Goal: Information Seeking & Learning: Learn about a topic

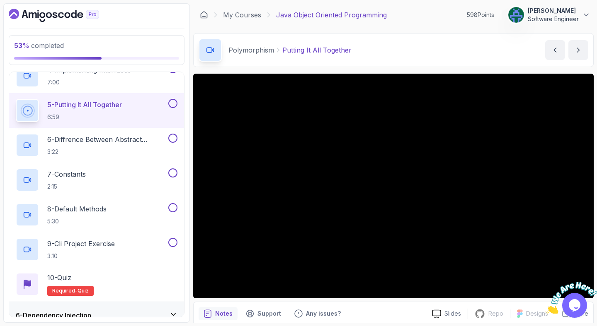
scroll to position [253, 0]
click at [384, 53] on div "Polymorphism Putting It All Together Putting It All Together by [PERSON_NAME]" at bounding box center [393, 50] width 400 height 34
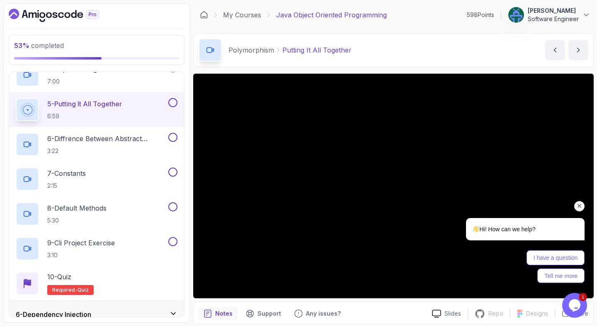
click at [578, 208] on icon "Chat attention grabber" at bounding box center [578, 206] width 7 height 7
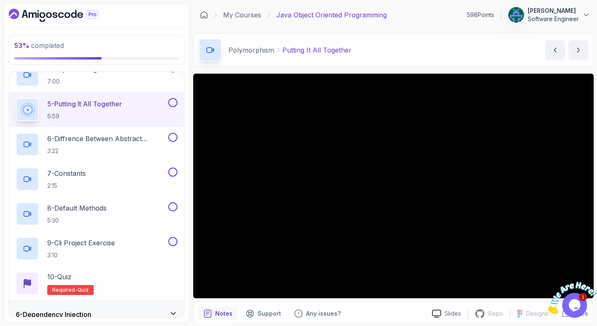
click at [575, 300] on img at bounding box center [570, 298] width 51 height 33
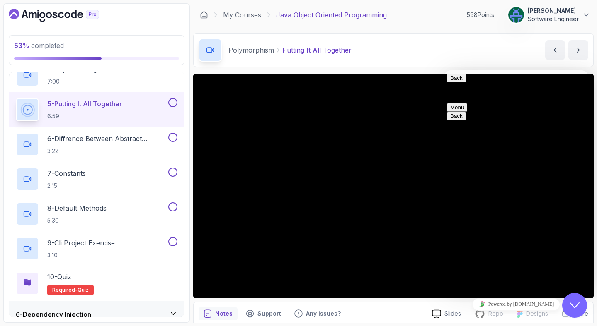
click at [575, 300] on button "Close Chat This icon closes the chat window." at bounding box center [574, 305] width 25 height 25
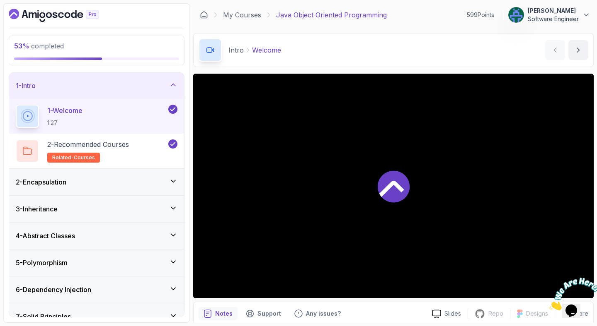
click at [548, 305] on icon "Close" at bounding box center [548, 308] width 0 height 7
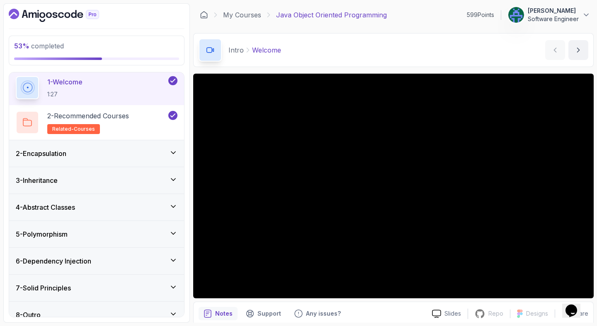
scroll to position [40, 0]
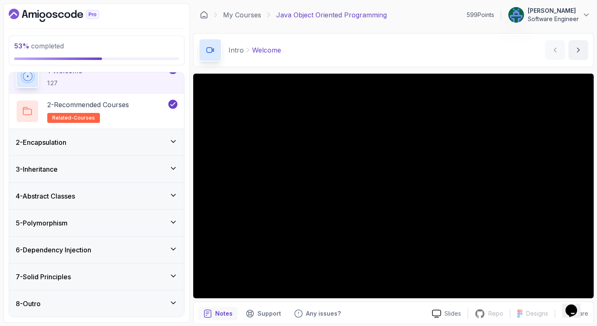
click at [82, 221] on div "5 - Polymorphism" at bounding box center [97, 223] width 162 height 10
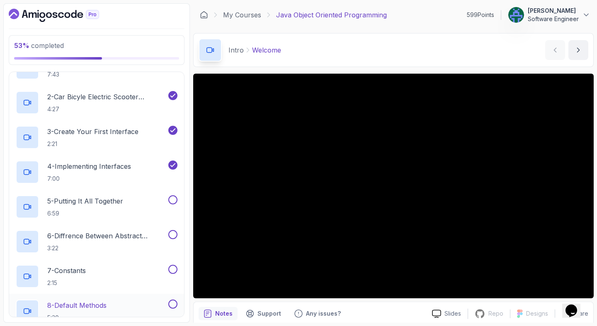
scroll to position [171, 0]
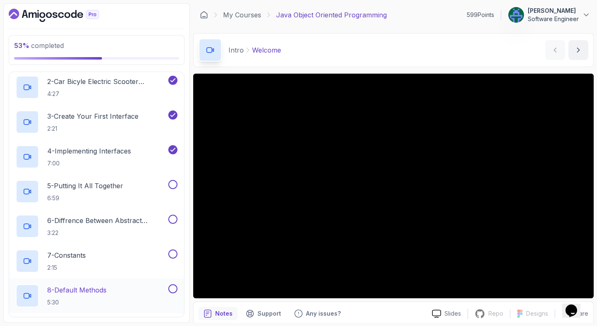
click at [85, 162] on p "7:00" at bounding box center [89, 163] width 84 height 8
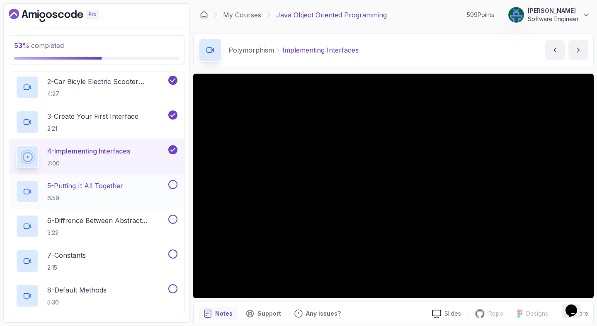
click at [85, 195] on p "6:59" at bounding box center [85, 198] width 76 height 8
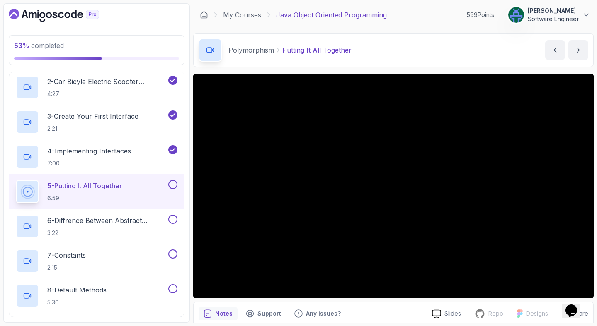
click at [398, 48] on div "Polymorphism Putting It All Together Putting It All Together by [PERSON_NAME]" at bounding box center [393, 50] width 400 height 34
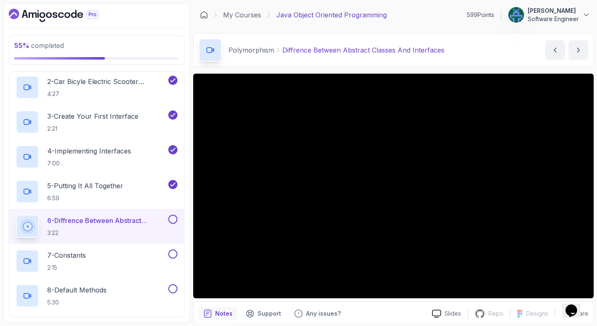
click at [476, 47] on div "Polymorphism Diffrence Between Abstract Classes And Interfaces Diffrence Betwee…" at bounding box center [393, 50] width 400 height 34
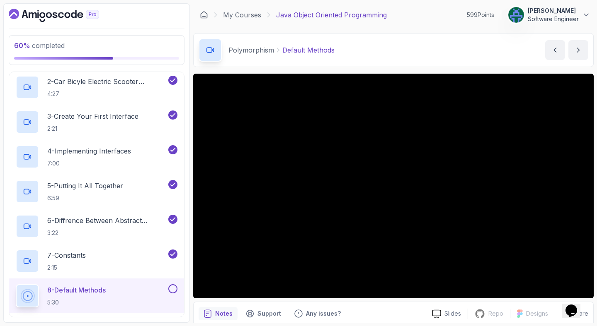
click at [437, 36] on div "Polymorphism Default Methods Default Methods by nelson" at bounding box center [393, 50] width 400 height 34
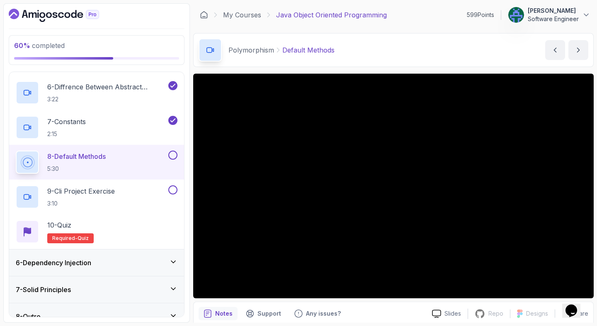
scroll to position [318, 0]
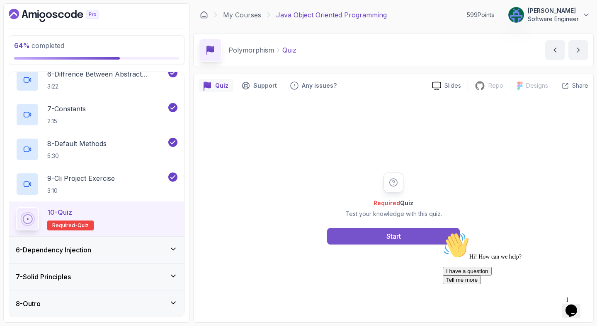
click at [363, 234] on button "Start" at bounding box center [393, 236] width 133 height 17
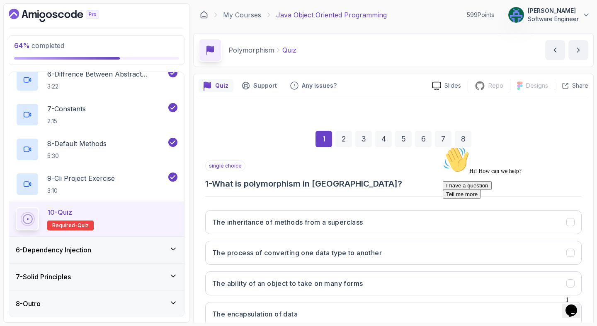
click at [442, 147] on icon "Chat attention grabber" at bounding box center [442, 147] width 0 height 0
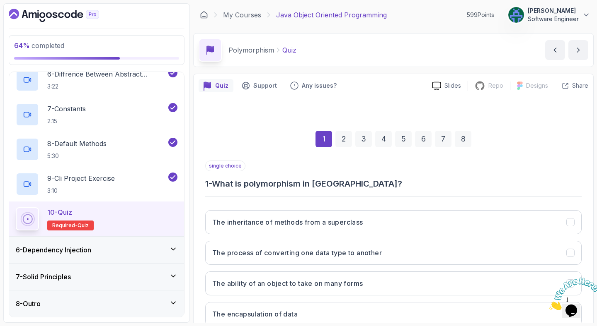
click at [548, 305] on icon "Close" at bounding box center [548, 308] width 0 height 7
click at [574, 305] on icon "Chat widget" at bounding box center [571, 311] width 12 height 12
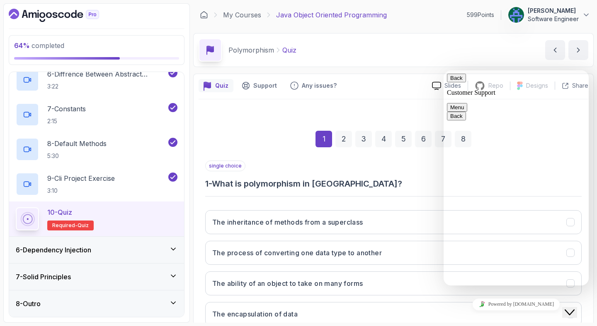
click at [574, 307] on button "Close Chat This icon closes the chat window." at bounding box center [569, 312] width 15 height 11
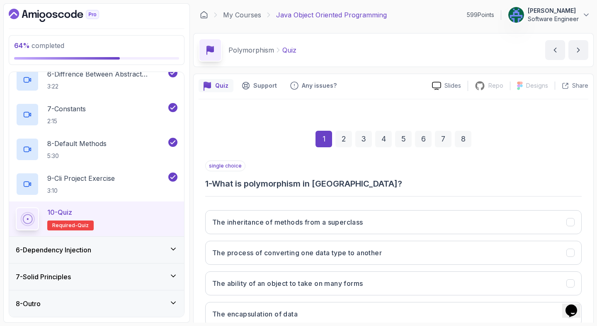
scroll to position [57, 0]
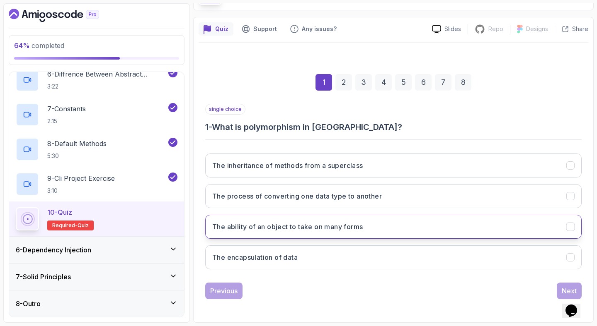
click at [345, 230] on h3 "The ability of an object to take on many forms" at bounding box center [287, 227] width 150 height 10
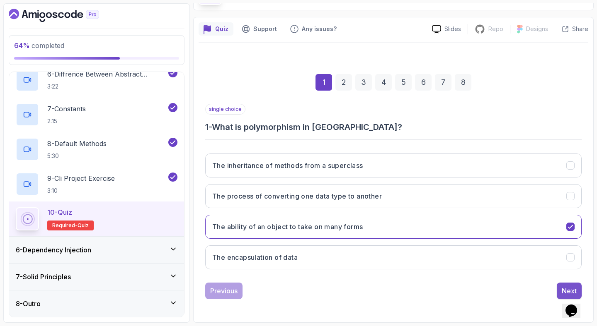
click at [561, 287] on div "Next" at bounding box center [568, 291] width 15 height 10
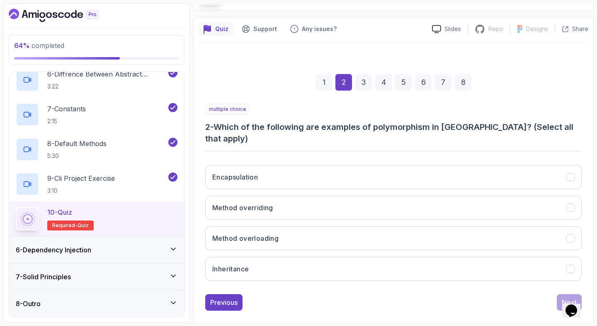
click at [375, 128] on h3 "2 - Which of the following are examples of polymorphism in Java? (Select all th…" at bounding box center [393, 132] width 376 height 23
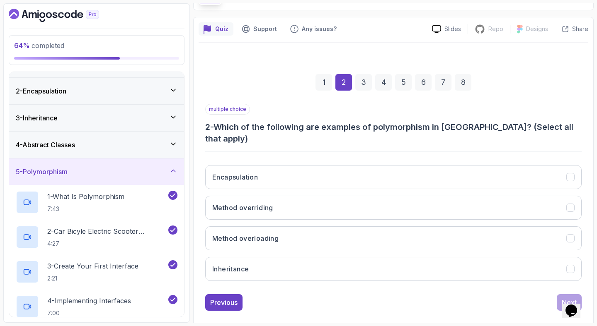
scroll to position [0, 0]
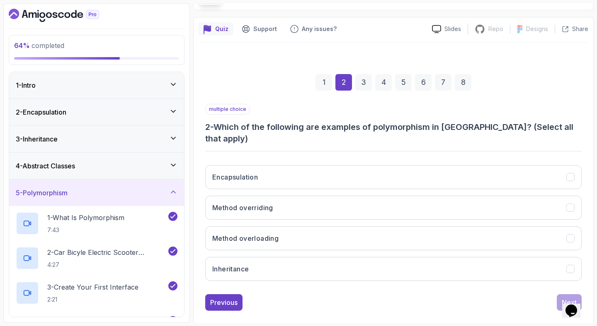
click at [117, 119] on div "2 - Encapsulation" at bounding box center [96, 112] width 175 height 27
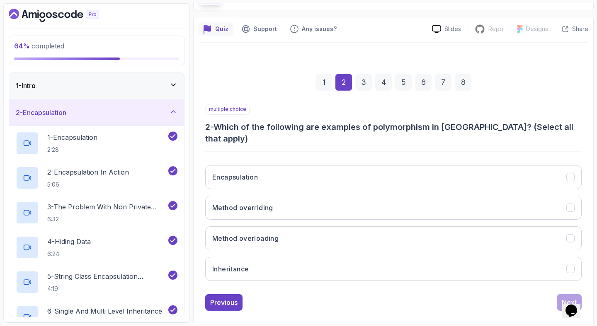
click at [117, 119] on div "2 - Encapsulation" at bounding box center [96, 112] width 175 height 27
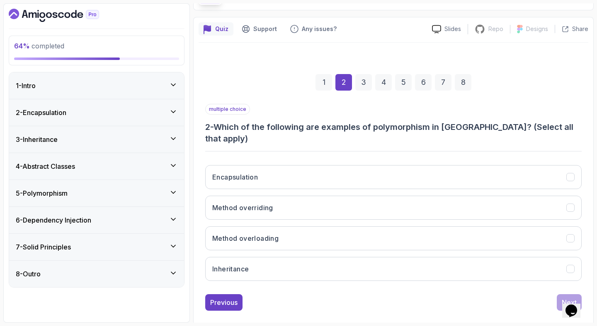
click at [109, 201] on div "5 - Polymorphism" at bounding box center [96, 193] width 175 height 27
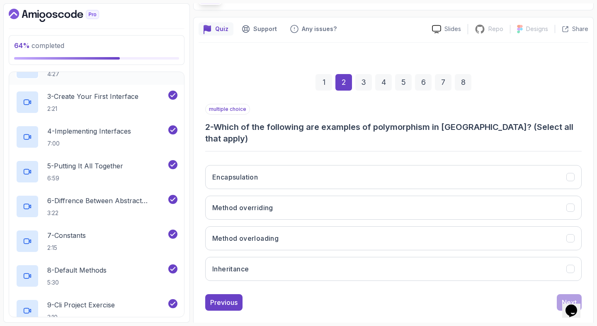
scroll to position [318, 0]
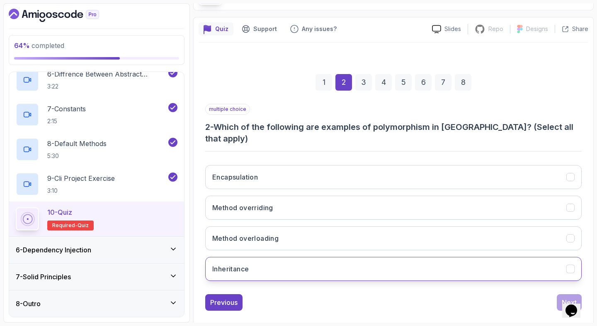
click at [338, 257] on button "Inheritance" at bounding box center [393, 269] width 376 height 24
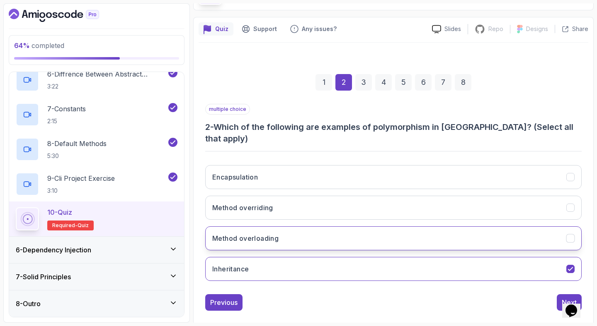
click at [357, 227] on button "Method overloading" at bounding box center [393, 239] width 376 height 24
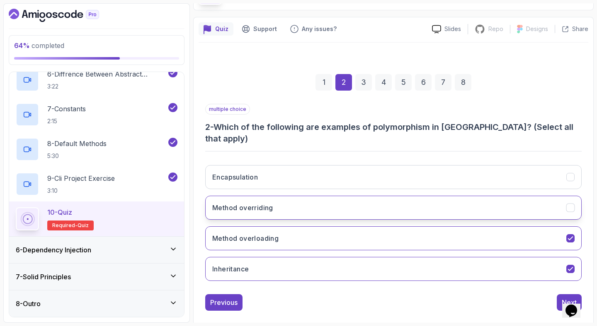
click at [391, 205] on button "Method overriding" at bounding box center [393, 208] width 376 height 24
click at [398, 227] on button "Method overloading" at bounding box center [393, 239] width 376 height 24
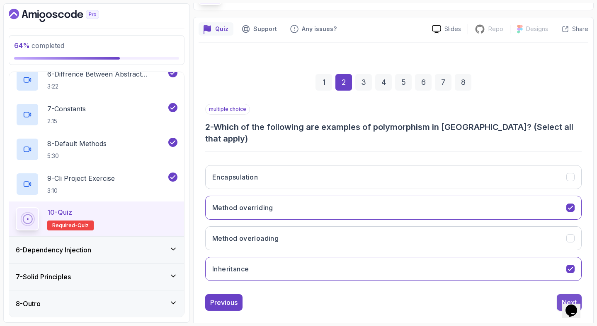
click at [558, 295] on button "Next" at bounding box center [568, 303] width 25 height 17
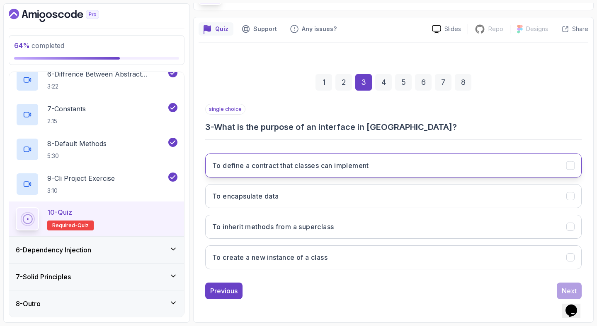
click at [441, 164] on button "To define a contract that classes can implement" at bounding box center [393, 166] width 376 height 24
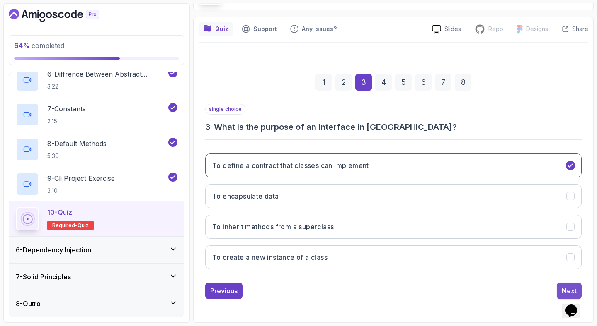
click at [560, 290] on button "Next" at bounding box center [568, 291] width 25 height 17
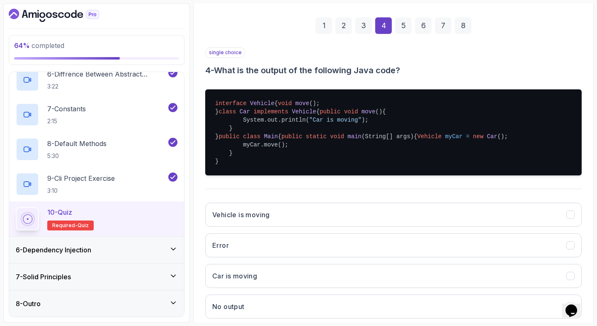
scroll to position [213, 0]
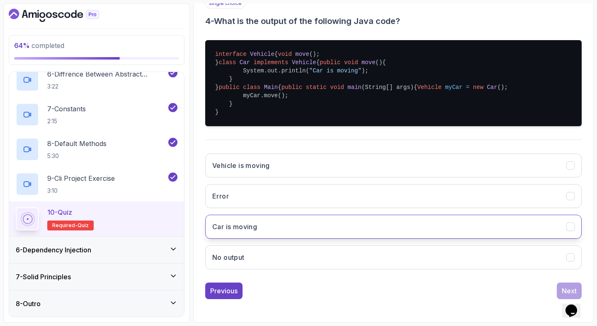
click at [410, 227] on button "Car is moving" at bounding box center [393, 227] width 376 height 24
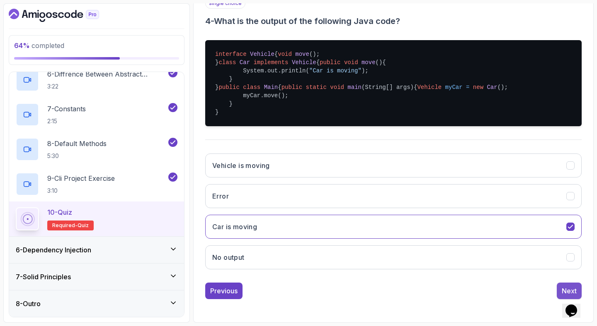
click at [558, 289] on button "Next" at bounding box center [568, 291] width 25 height 17
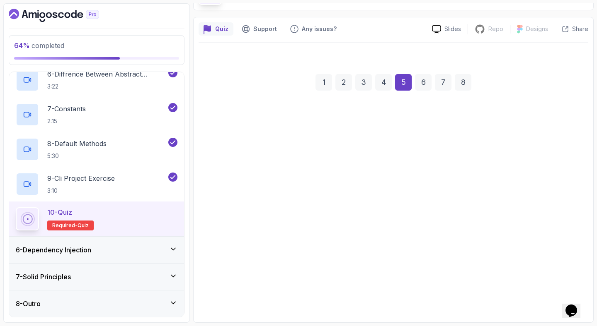
scroll to position [57, 0]
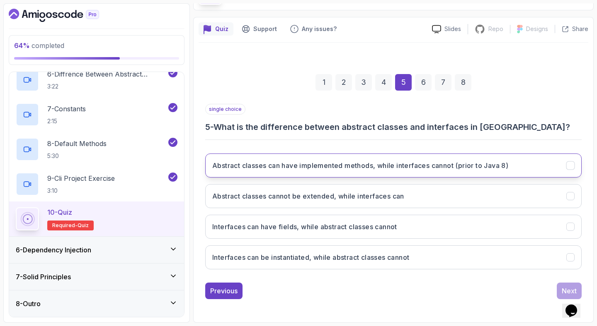
click at [415, 168] on h3 "Abstract classes can have implemented methods, while interfaces cannot (prior t…" at bounding box center [360, 166] width 296 height 10
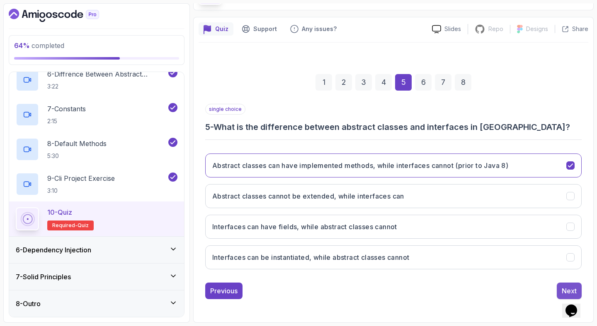
click at [557, 285] on button "Next" at bounding box center [568, 291] width 25 height 17
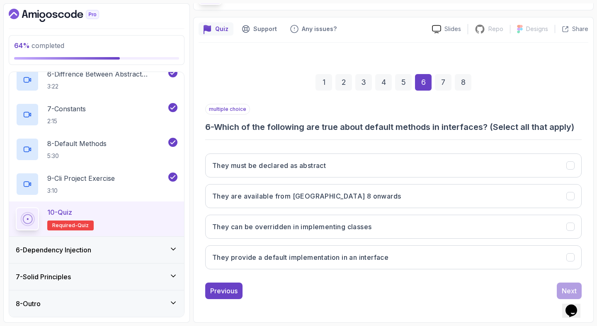
click at [308, 122] on h3 "6 - Which of the following are true about default methods in interfaces? (Selec…" at bounding box center [393, 127] width 376 height 12
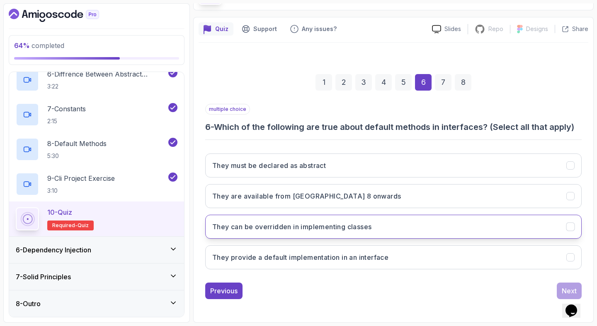
click at [488, 230] on button "They can be overridden in implementing classes" at bounding box center [393, 227] width 376 height 24
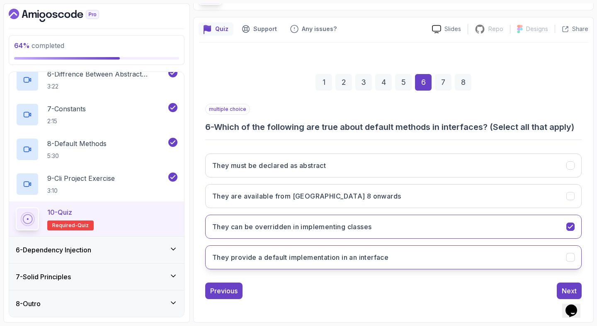
click at [474, 256] on button "They provide a default implementation in an interface" at bounding box center [393, 258] width 376 height 24
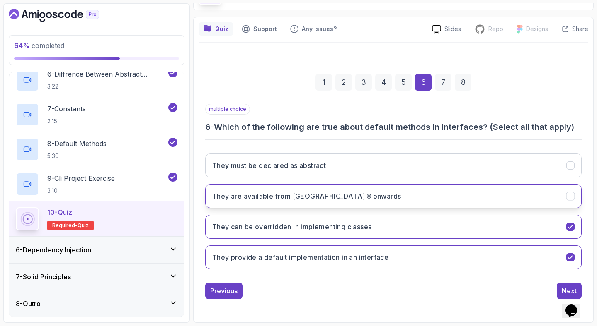
click at [470, 203] on button "They are available from Java 8 onwards" at bounding box center [393, 196] width 376 height 24
click at [563, 292] on div "Next" at bounding box center [568, 291] width 15 height 10
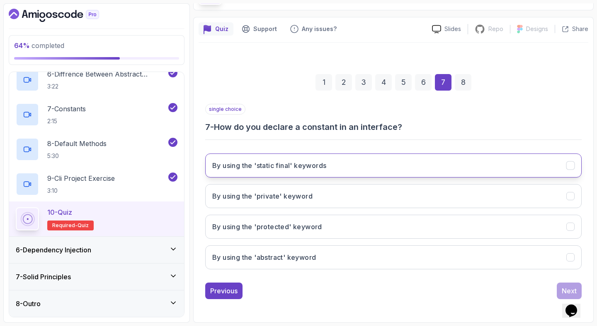
click at [400, 172] on button "By using the 'static final' keywords" at bounding box center [393, 166] width 376 height 24
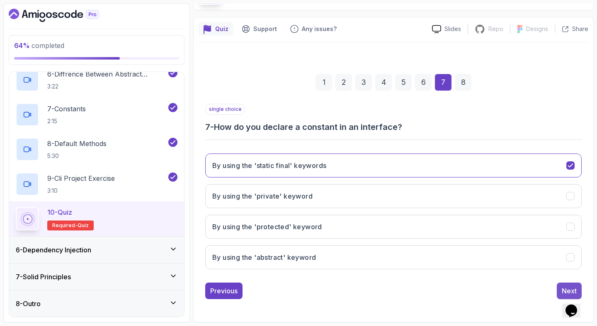
click at [562, 288] on div "Next" at bounding box center [568, 291] width 15 height 10
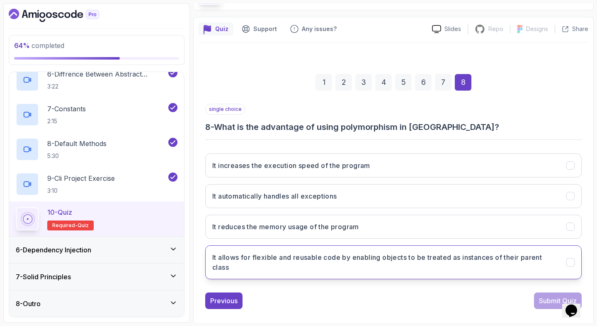
click at [357, 257] on h3 "It allows for flexible and reusable code by enabling objects to be treated as i…" at bounding box center [384, 263] width 344 height 20
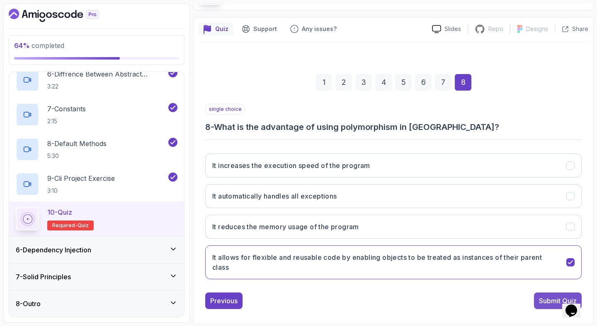
click at [549, 300] on div "Submit Quiz" at bounding box center [558, 301] width 38 height 10
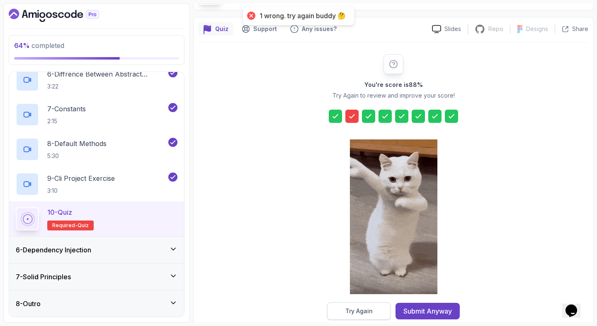
click at [350, 309] on div "Try Again" at bounding box center [358, 311] width 27 height 8
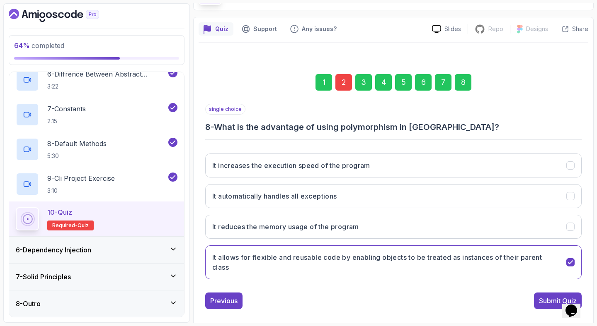
click at [343, 80] on div "2" at bounding box center [343, 82] width 17 height 17
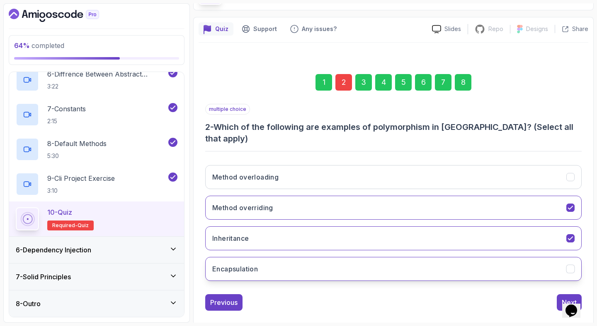
click at [347, 257] on button "Encapsulation" at bounding box center [393, 269] width 376 height 24
click at [565, 297] on div "Opens Chat This icon Opens the chat window." at bounding box center [575, 297] width 20 height 0
click at [565, 298] on div "Next" at bounding box center [568, 303] width 15 height 10
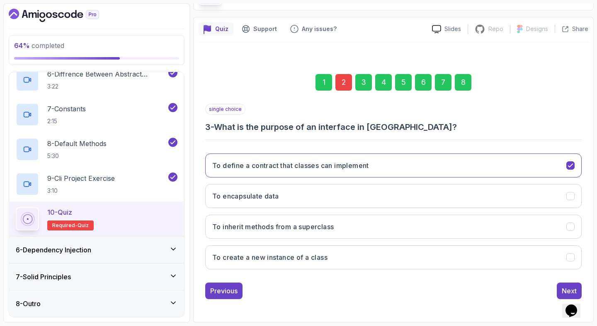
click at [466, 80] on div "8" at bounding box center [462, 82] width 17 height 17
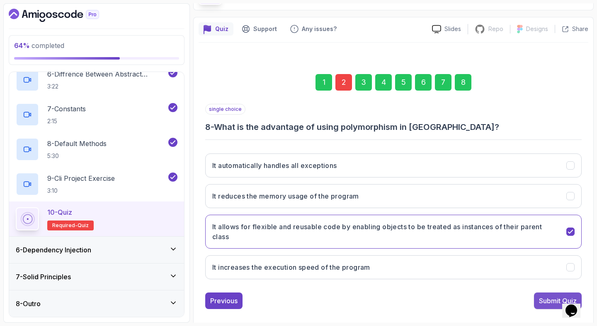
click at [548, 296] on div "Submit Quiz" at bounding box center [558, 301] width 38 height 10
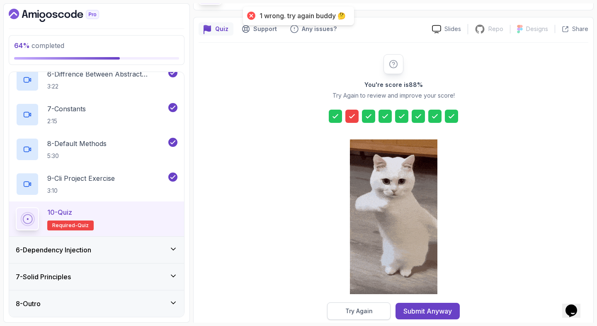
click at [350, 307] on div "Try Again" at bounding box center [358, 311] width 27 height 8
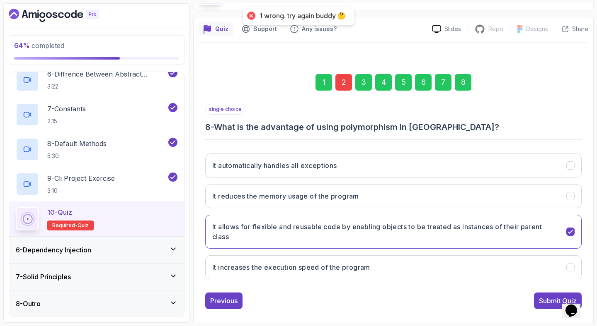
click at [349, 82] on div "2" at bounding box center [343, 82] width 17 height 17
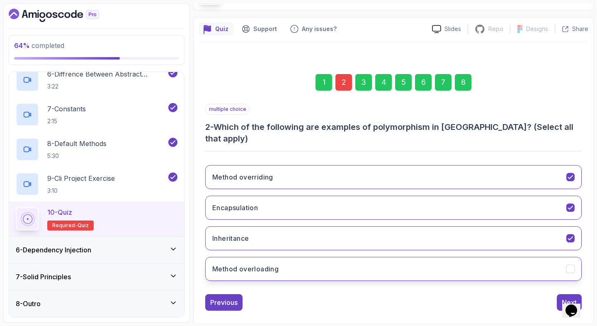
click at [286, 259] on button "Method overloading" at bounding box center [393, 269] width 376 height 24
click at [572, 298] on div "Next" at bounding box center [568, 303] width 15 height 10
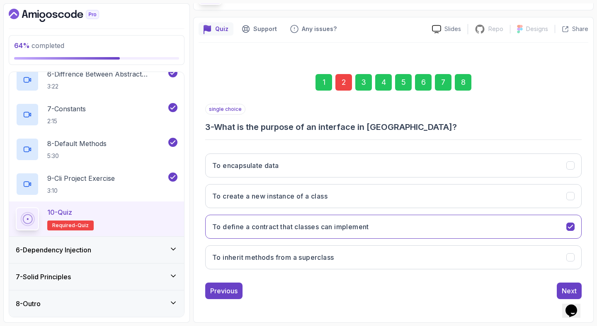
click at [460, 84] on div "8" at bounding box center [462, 82] width 17 height 17
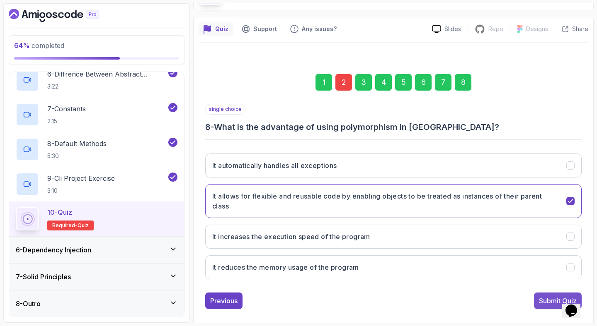
click at [551, 299] on div "Submit Quiz" at bounding box center [558, 301] width 38 height 10
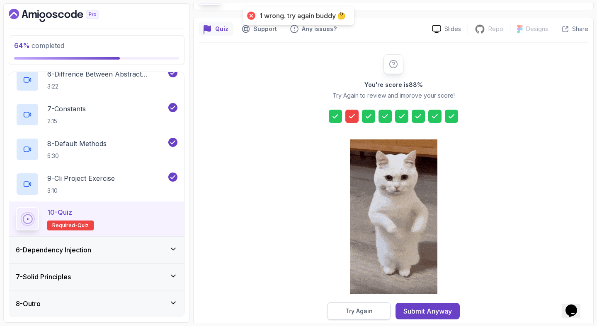
click at [357, 308] on div "Try Again" at bounding box center [358, 311] width 27 height 8
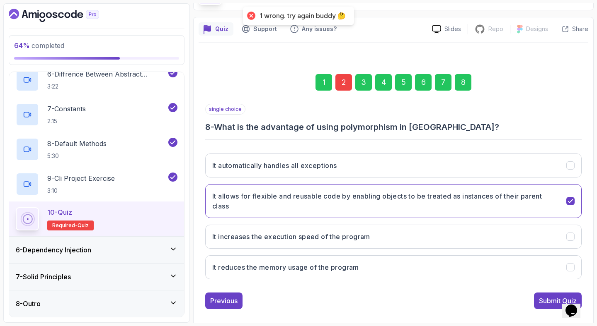
click at [346, 80] on div "2" at bounding box center [343, 82] width 17 height 17
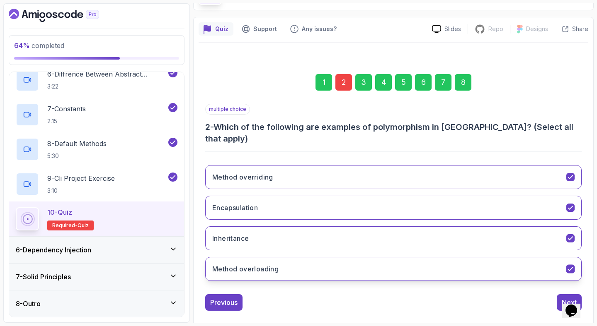
click at [310, 257] on button "Method overloading" at bounding box center [393, 269] width 376 height 24
click at [560, 295] on button "Next" at bounding box center [568, 303] width 25 height 17
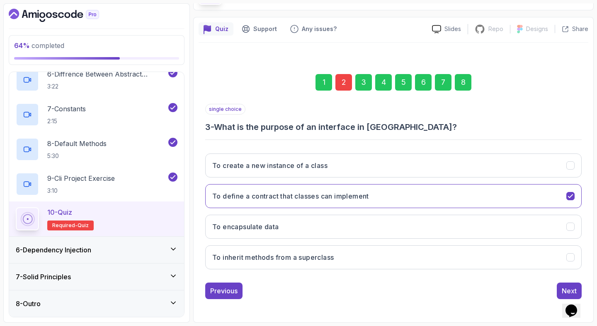
click at [466, 83] on div "8" at bounding box center [462, 82] width 17 height 17
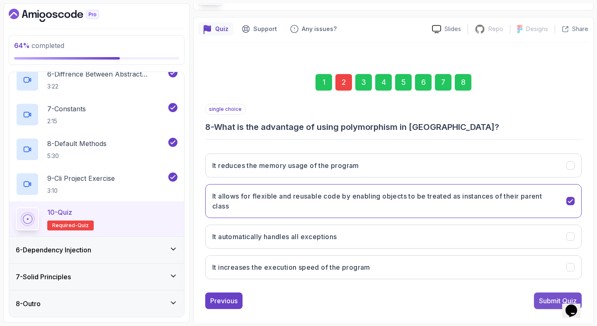
click at [546, 296] on div "Submit Quiz" at bounding box center [558, 301] width 38 height 10
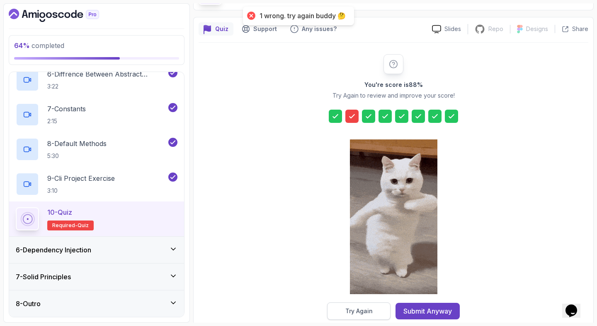
click at [347, 305] on button "Try Again" at bounding box center [358, 311] width 63 height 17
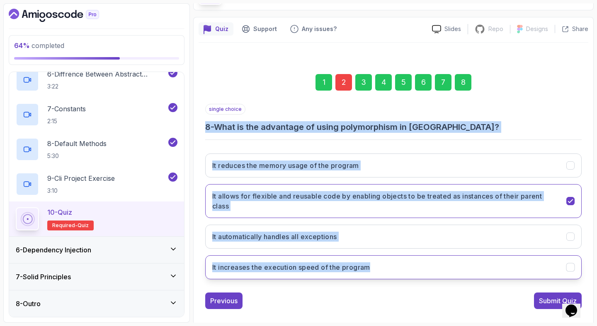
drag, startPoint x: 206, startPoint y: 123, endPoint x: 392, endPoint y: 264, distance: 233.0
click at [392, 264] on div "single choice 8 - What is the advantage of using polymorphism in Java? It reduc…" at bounding box center [393, 195] width 376 height 182
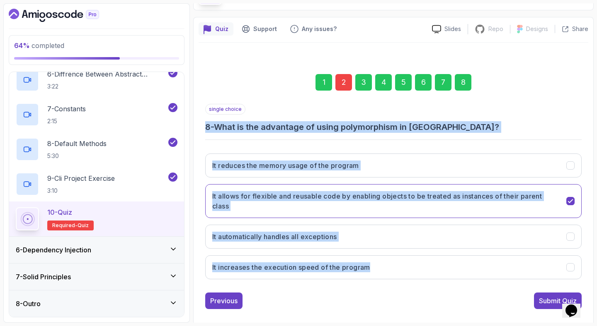
click at [349, 84] on div "2" at bounding box center [343, 82] width 17 height 17
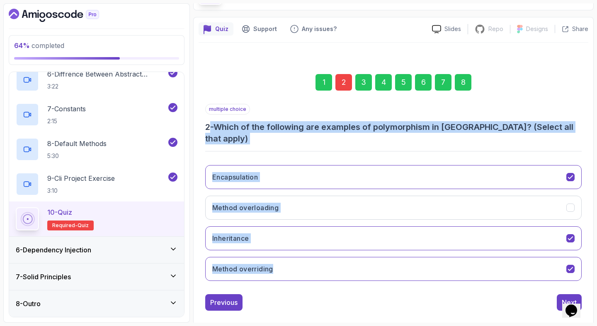
drag, startPoint x: 208, startPoint y: 125, endPoint x: 284, endPoint y: 275, distance: 168.0
click at [284, 275] on div "multiple choice 2 - Which of the following are examples of polymorphism in Java…" at bounding box center [393, 196] width 376 height 184
copy div "- Which of the following are examples of polymorphism in Java? (Select all that…"
click at [299, 128] on h3 "2 - Which of the following are examples of polymorphism in Java? (Select all th…" at bounding box center [393, 132] width 376 height 23
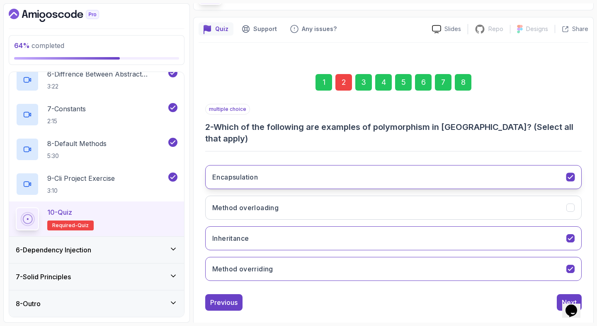
click at [554, 165] on button "Encapsulation" at bounding box center [393, 177] width 376 height 24
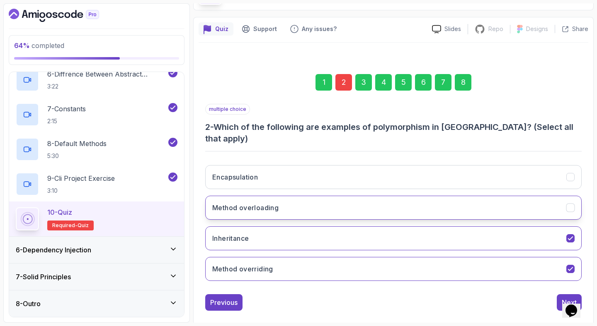
click at [530, 203] on button "Method overloading" at bounding box center [393, 208] width 376 height 24
click at [533, 227] on button "Inheritance" at bounding box center [393, 239] width 376 height 24
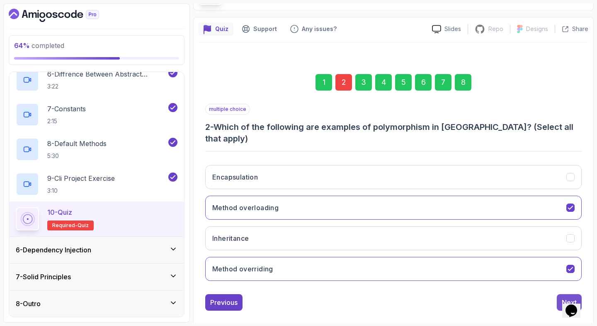
click at [568, 298] on div "Next" at bounding box center [568, 303] width 15 height 10
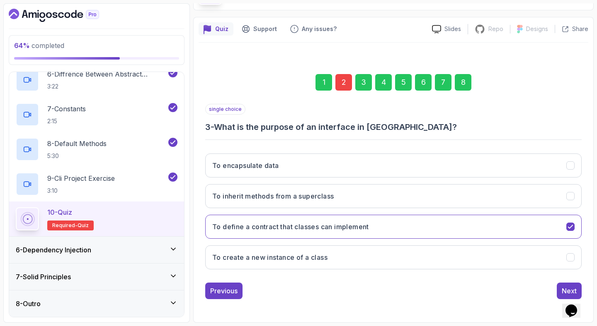
click at [469, 79] on div "8" at bounding box center [462, 82] width 17 height 17
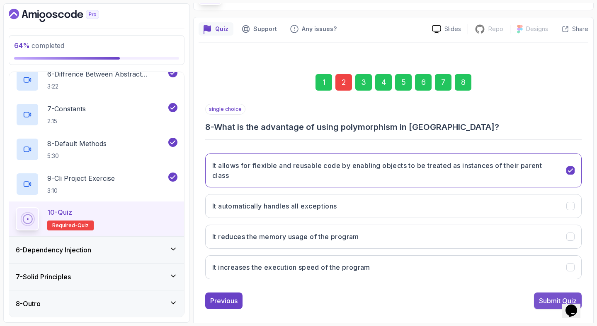
click at [539, 306] on div "Submit Quiz" at bounding box center [558, 301] width 38 height 10
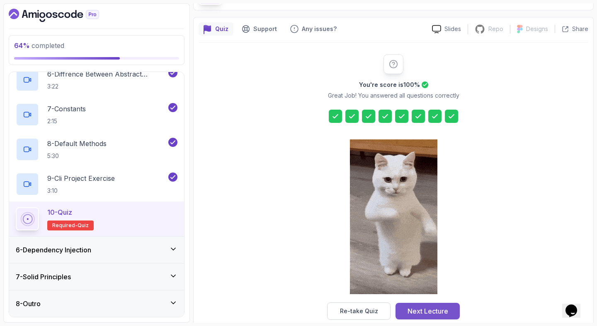
click at [411, 308] on div "Next Lecture" at bounding box center [427, 312] width 41 height 10
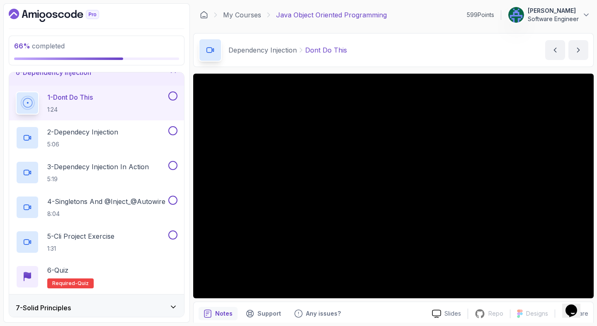
scroll to position [146, 0]
